Goal: Use online tool/utility: Utilize a website feature to perform a specific function

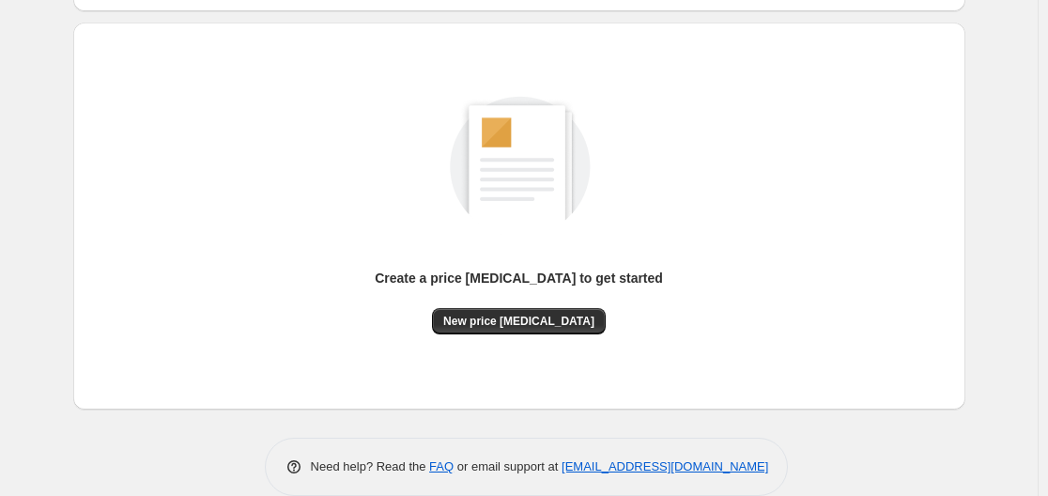
scroll to position [188, 0]
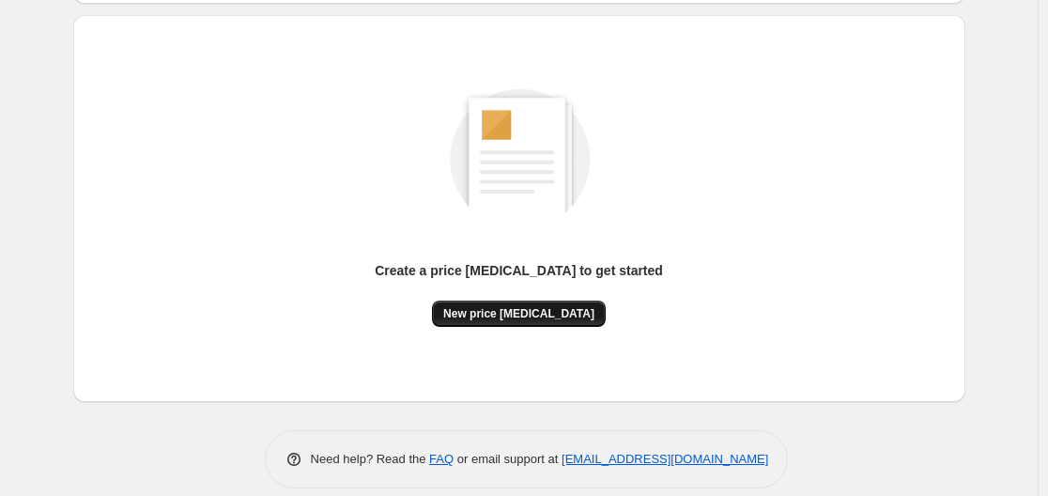
click at [499, 316] on span "New price change job" at bounding box center [518, 313] width 151 height 15
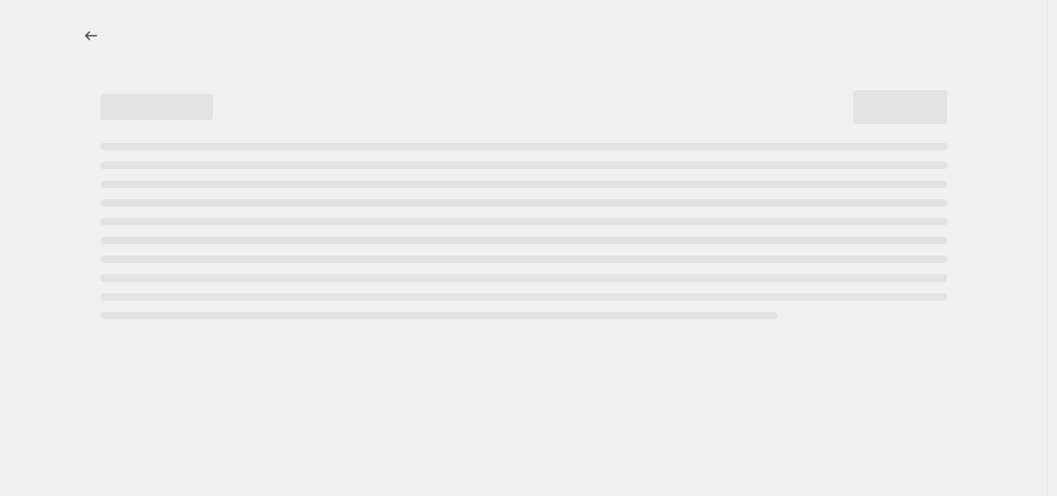
select select "percentage"
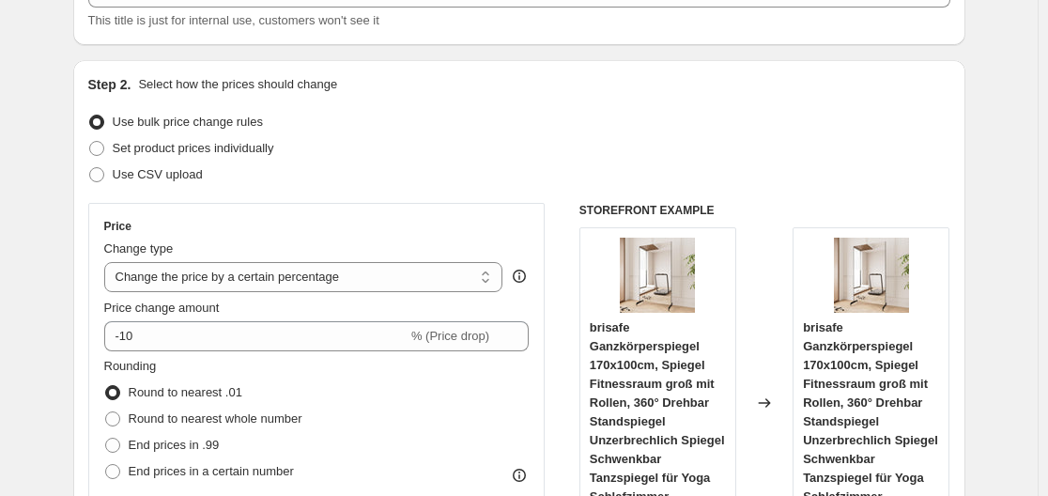
scroll to position [282, 0]
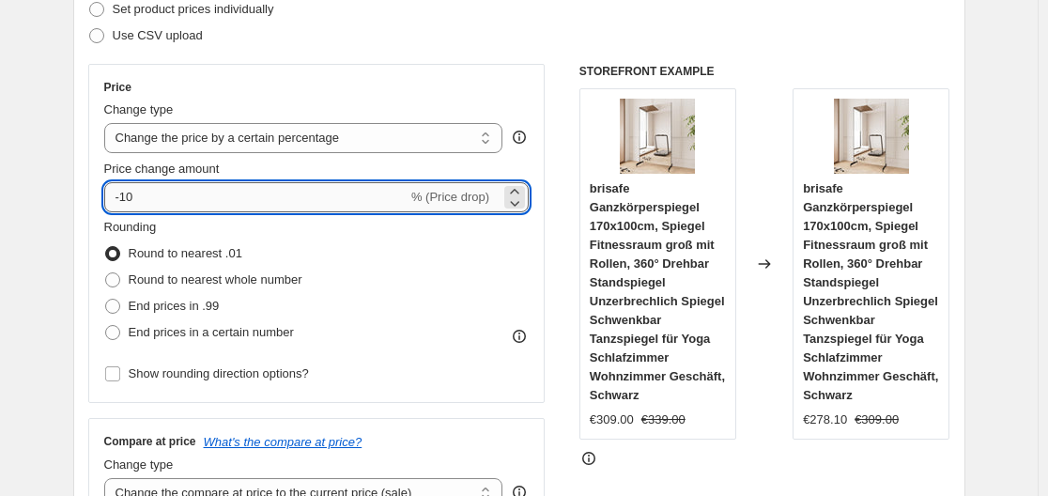
click at [340, 195] on input "-10" at bounding box center [255, 197] width 303 height 30
type input "-1"
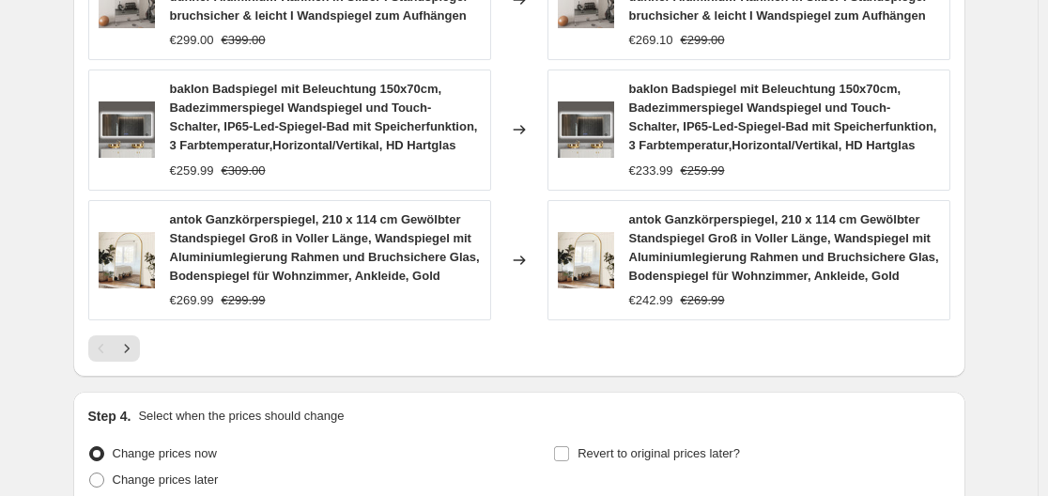
scroll to position [1581, 0]
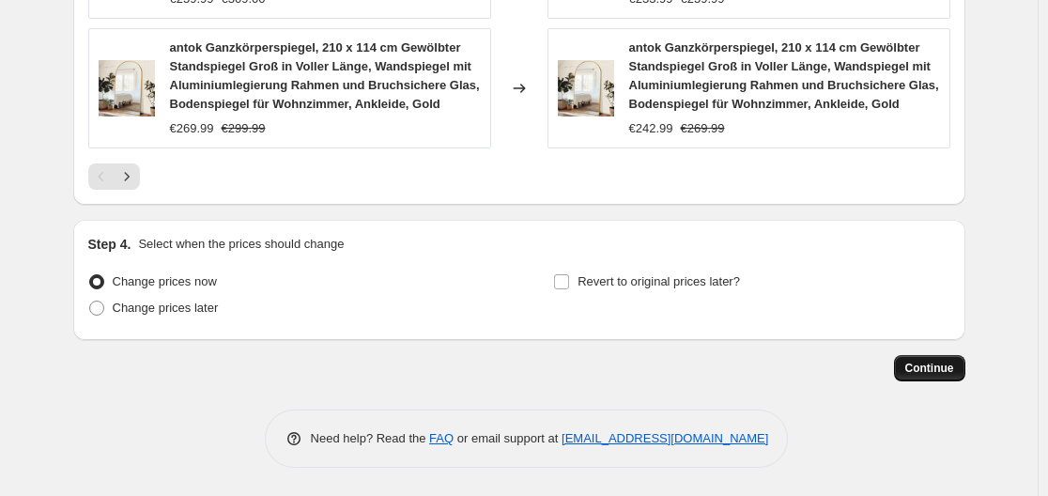
type input "-39"
click at [951, 369] on span "Continue" at bounding box center [929, 368] width 49 height 15
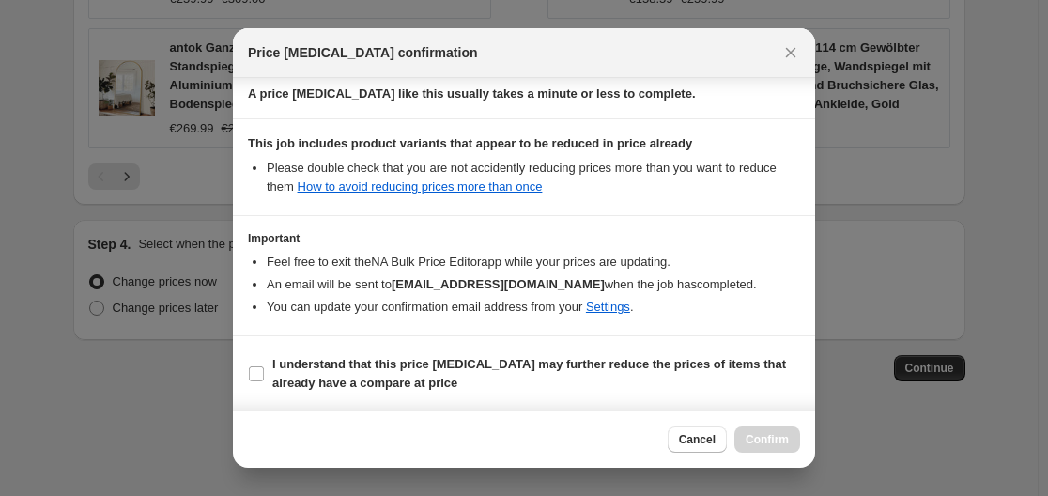
scroll to position [295, 0]
click at [258, 365] on input "I understand that this price change job may further reduce the prices of items …" at bounding box center [256, 372] width 15 height 15
checkbox input "true"
click at [779, 427] on button "Confirm" at bounding box center [767, 439] width 66 height 26
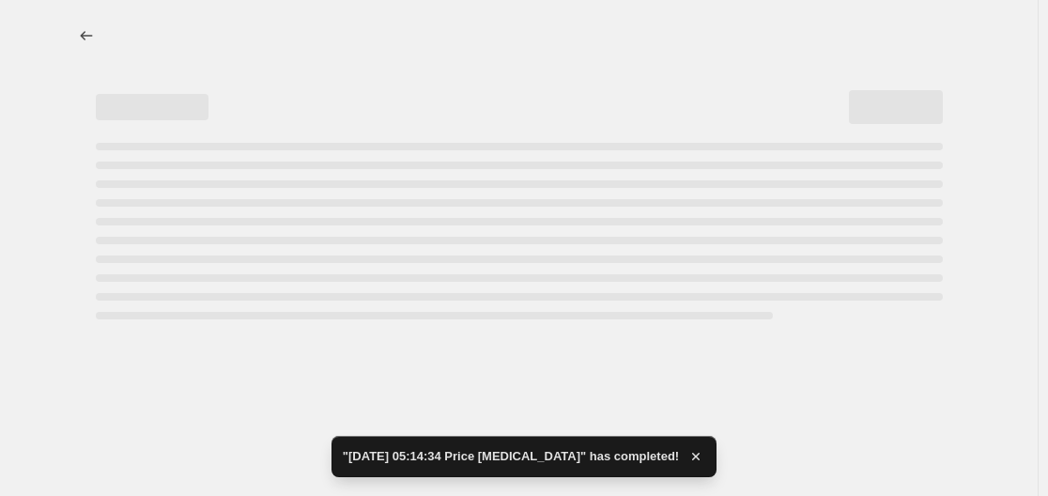
select select "percentage"
